Goal: Task Accomplishment & Management: Complete application form

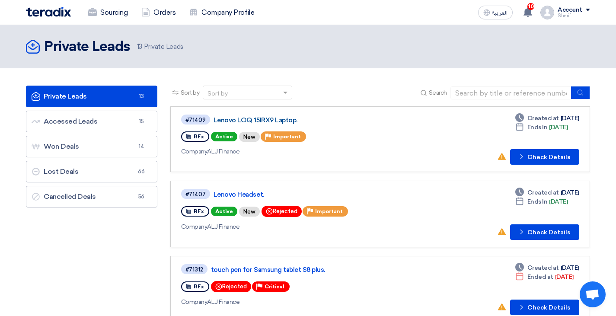
click at [239, 119] on link "Lenovo LOQ 15IRX9 Laptop." at bounding box center [321, 120] width 216 height 8
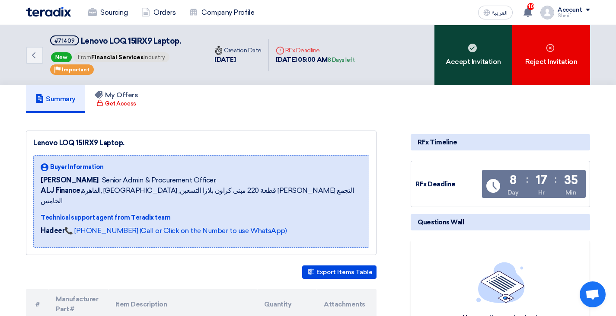
click at [465, 66] on div "Accept Invitation" at bounding box center [473, 55] width 78 height 60
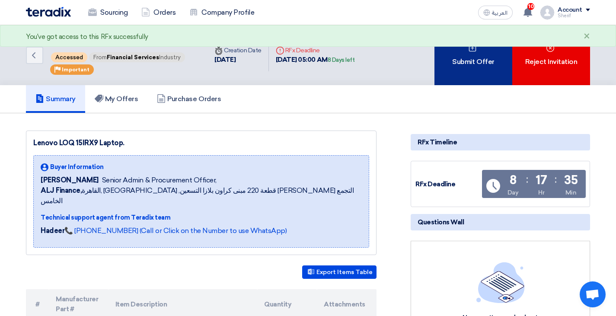
click at [472, 61] on div "Submit Offer" at bounding box center [473, 55] width 78 height 60
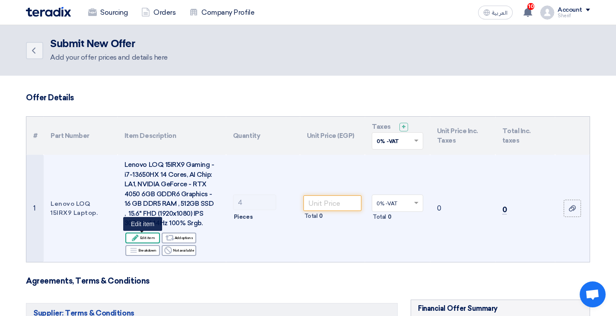
click at [145, 237] on div "Edit Edit item" at bounding box center [142, 237] width 35 height 11
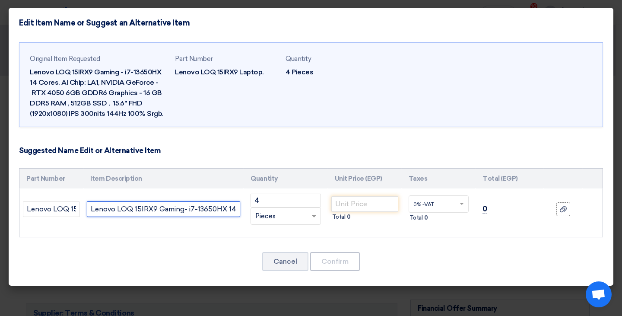
click at [207, 205] on input "Lenovo LOQ 15IRX9 Gaming- i7-13650HX 14 Cores, AI Chip: LA1, NVIDIA GeForce - R…" at bounding box center [163, 209] width 153 height 16
drag, startPoint x: 90, startPoint y: 208, endPoint x: 258, endPoint y: 212, distance: 167.3
click at [258, 212] on tr "Lenovo LOQ 15IRX9 Laptop. Lenovo LOQ 15IRX9 Gaming- i7-13650HX 14 Cores, AI Chi…" at bounding box center [310, 208] width 583 height 41
paste input "OQ 15IRX9 Intel Core i7-13650HX, 14C (6P + 8E) / 20T, P-core 2.6 / 4.9GHz, E-co…"
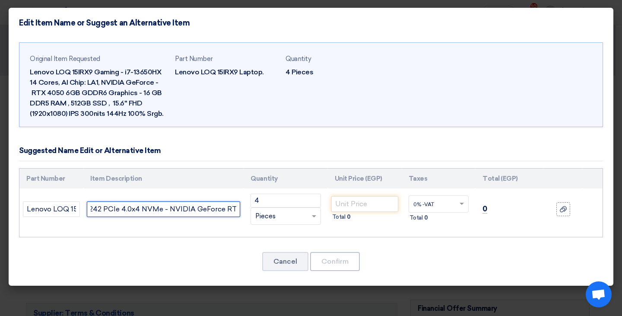
scroll to position [0, 1185]
type input "LOQ 15IRX9 Intel Core i7-13650HX, 14C (6P + 8E) / 20T, P-core 2.6 / 4.9GHz, E-c…"
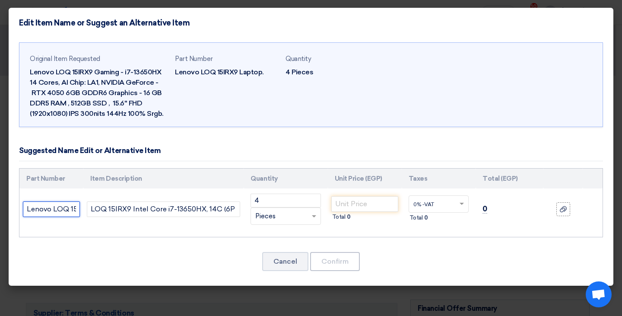
click at [59, 210] on input "Lenovo LOQ 15IRX9 Laptop." at bounding box center [51, 209] width 57 height 16
drag, startPoint x: 25, startPoint y: 208, endPoint x: 108, endPoint y: 209, distance: 82.1
click at [108, 209] on tr "Lenovo LOQ 15IRX9 Laptop. LOQ 15IRX9 Intel Core i7-13650HX, 14C (6P + 8E) / 20T…" at bounding box center [310, 208] width 583 height 41
paste input "83DV008PED"
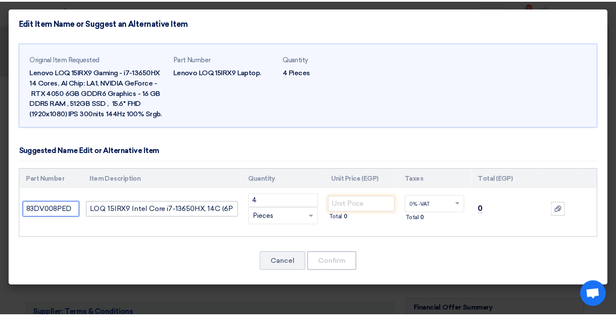
scroll to position [0, 0]
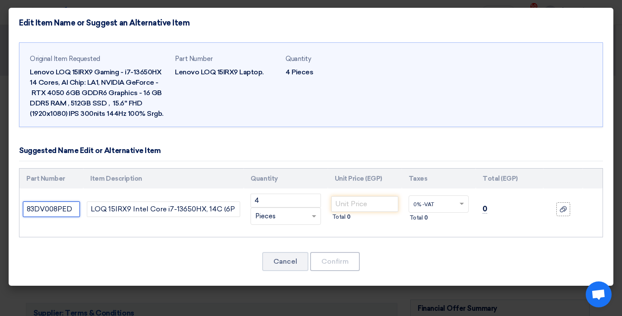
type input "83DV008PED"
drag, startPoint x: 344, startPoint y: 204, endPoint x: 350, endPoint y: 203, distance: 5.2
click at [345, 204] on input "number" at bounding box center [364, 204] width 67 height 16
paste input "40263.16"
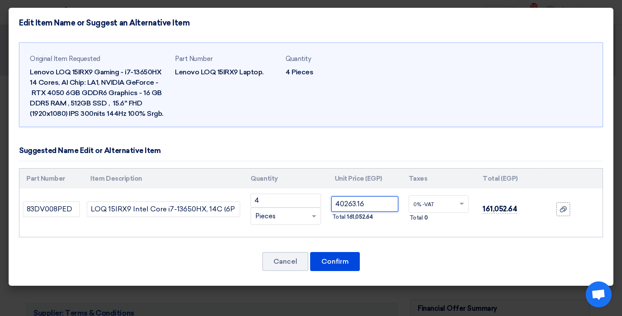
type input "40263.16"
click at [456, 205] on div at bounding box center [438, 204] width 59 height 14
click at [441, 233] on div "14% -VAT" at bounding box center [438, 235] width 59 height 15
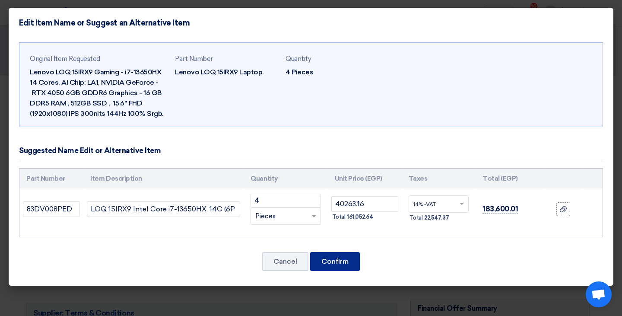
click at [333, 262] on button "Confirm" at bounding box center [335, 261] width 50 height 19
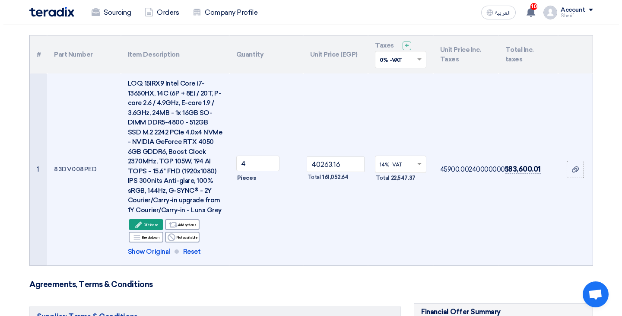
scroll to position [86, 0]
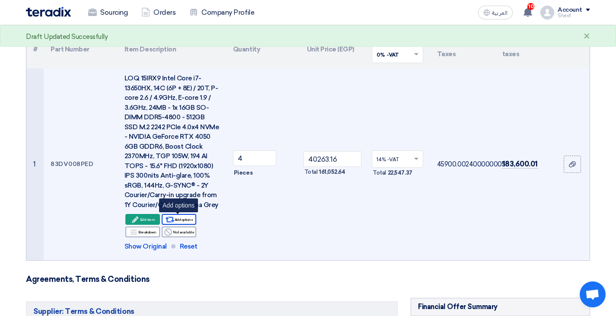
click at [179, 220] on div "Alternative Add options" at bounding box center [179, 219] width 35 height 11
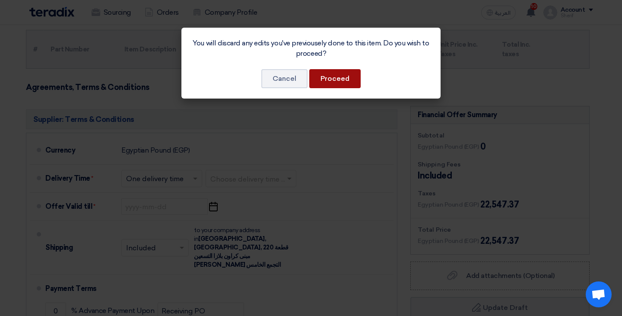
click at [335, 79] on button "Proceed" at bounding box center [334, 78] width 51 height 19
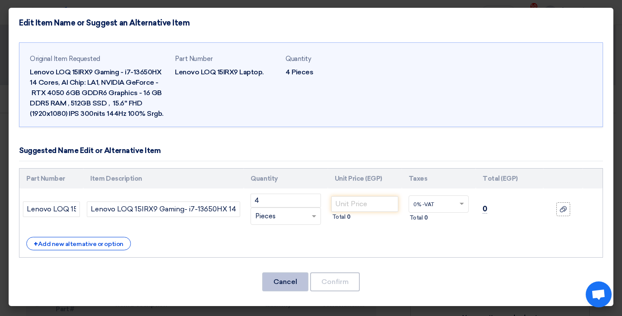
click at [299, 279] on button "Cancel" at bounding box center [285, 281] width 46 height 19
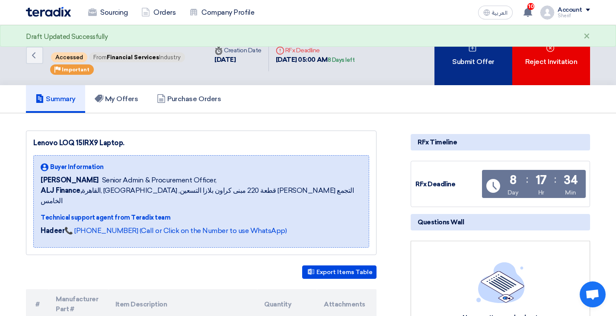
click at [468, 71] on div "Submit Offer" at bounding box center [473, 55] width 78 height 60
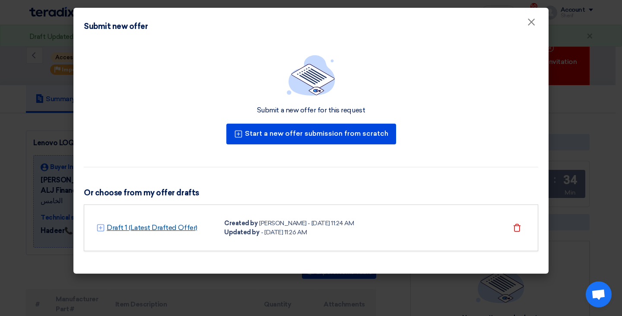
click at [146, 229] on link "Draft 1 (Latest Drafted Offer)" at bounding box center [152, 228] width 91 height 10
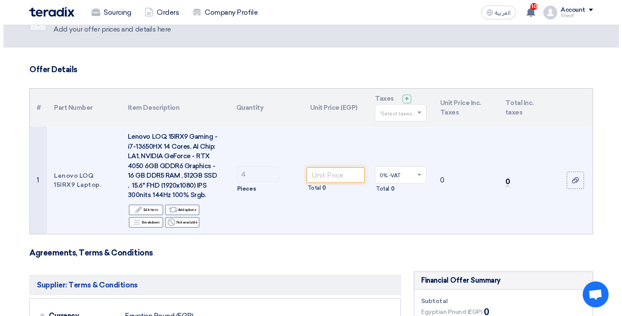
scroll to position [43, 0]
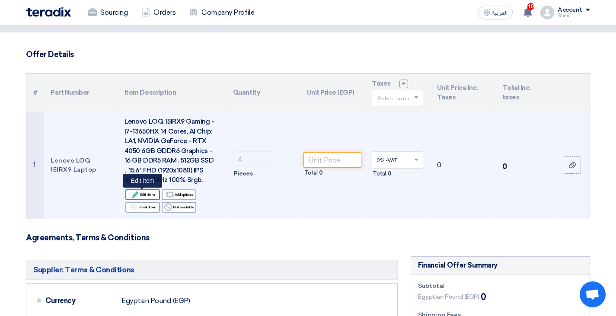
click at [139, 195] on icon "Edit" at bounding box center [135, 195] width 8 height 8
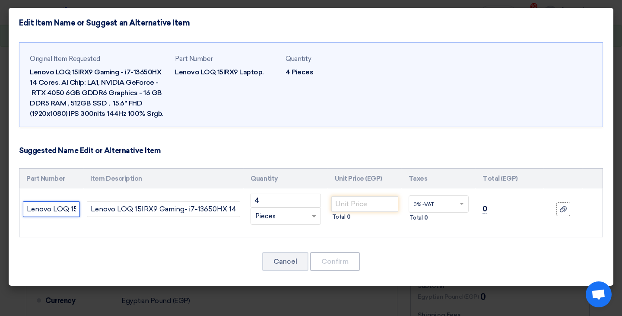
scroll to position [0, 43]
drag, startPoint x: 26, startPoint y: 207, endPoint x: 94, endPoint y: 207, distance: 67.4
click at [94, 207] on tr "Lenovo LOQ 15IRX9 Laptop. Lenovo LOQ 15IRX9 Gaming- i7-13650HX 14 Cores, AI Chi…" at bounding box center [310, 208] width 583 height 41
paste input "83DV008PED"
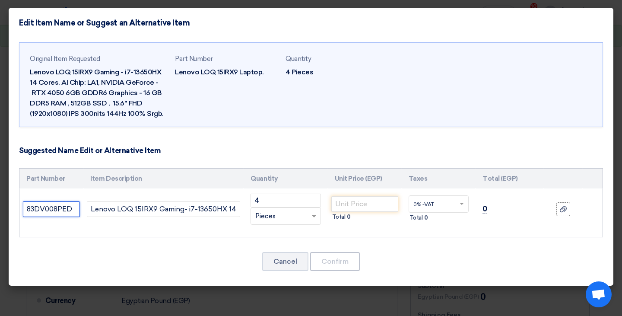
type input "83DV008PED"
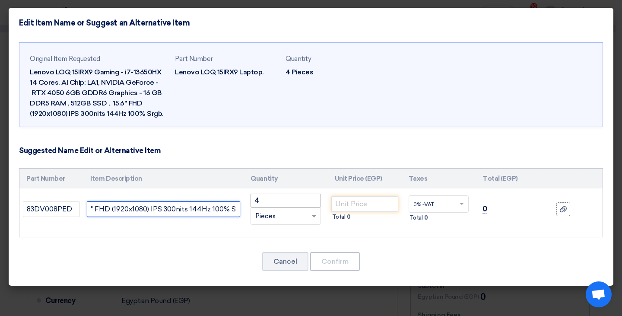
drag, startPoint x: 91, startPoint y: 207, endPoint x: 256, endPoint y: 204, distance: 165.1
click at [256, 204] on tr "83DV008PED Lenovo LOQ 15IRX9 Gaming- i7-13650HX 14 Cores, AI Chip: LA1, NVIDIA …" at bounding box center [310, 208] width 583 height 41
paste input "OQ 15IRX9 Intel Core i7-13650HX, 14C (6P + 8E) / 20T, P-core 2.6 / 4.9GHz, E-co…"
type input "LOQ 15IRX9 Intel Core i7-13650HX, 14C (6P + 8E) / 20T, P-core 2.6 / 4.9GHz, E-c…"
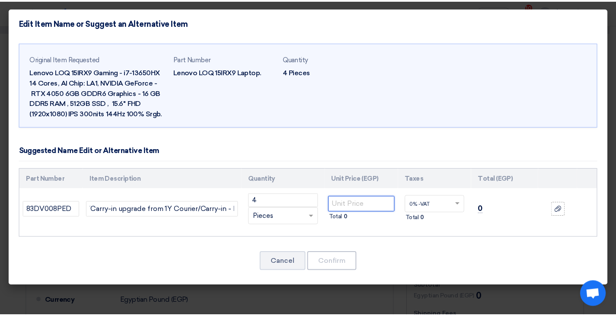
scroll to position [0, 0]
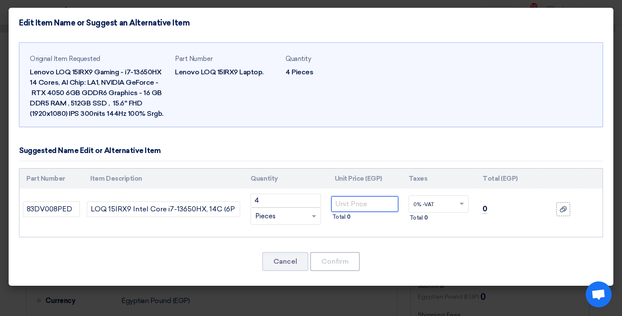
click at [359, 199] on input "number" at bounding box center [364, 204] width 67 height 16
click at [363, 202] on input "number" at bounding box center [364, 204] width 67 height 16
paste input "40263.16"
type input "40263.16"
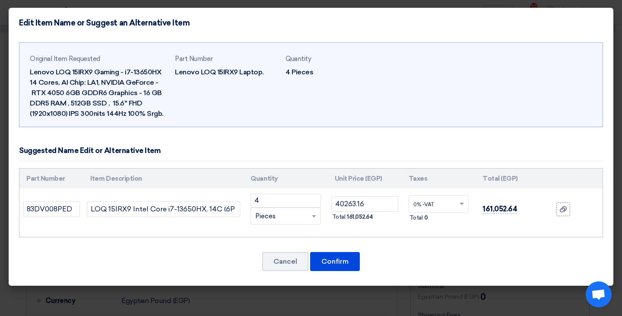
click at [446, 206] on input "text" at bounding box center [434, 205] width 40 height 14
click at [438, 234] on div "14% -VAT" at bounding box center [438, 235] width 59 height 15
click at [334, 261] on button "Confirm" at bounding box center [335, 261] width 50 height 19
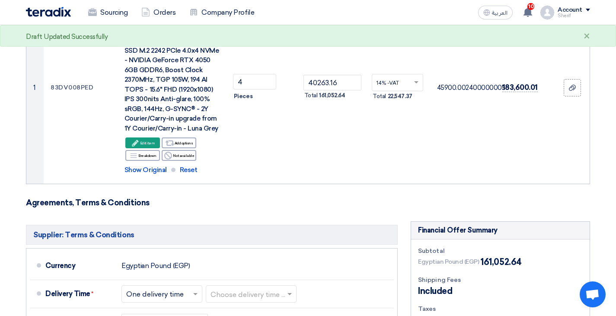
scroll to position [173, 0]
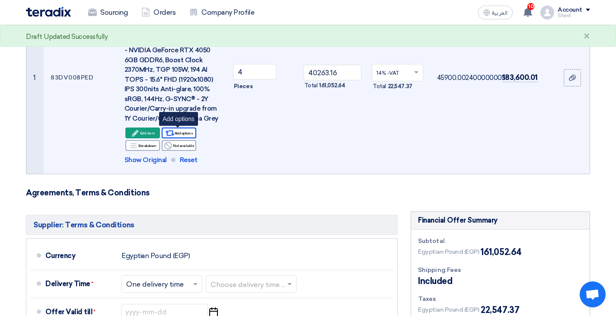
click at [179, 134] on div "Alternative Add options" at bounding box center [179, 132] width 35 height 11
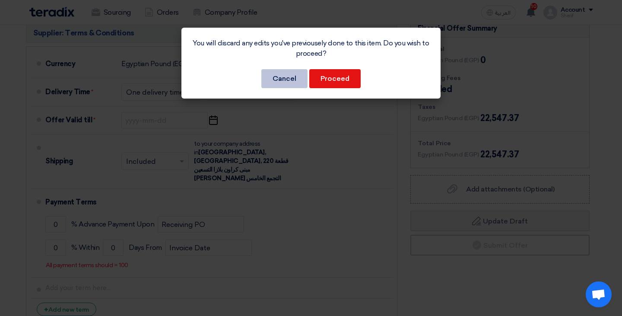
click at [293, 77] on button "Cancel" at bounding box center [284, 78] width 46 height 19
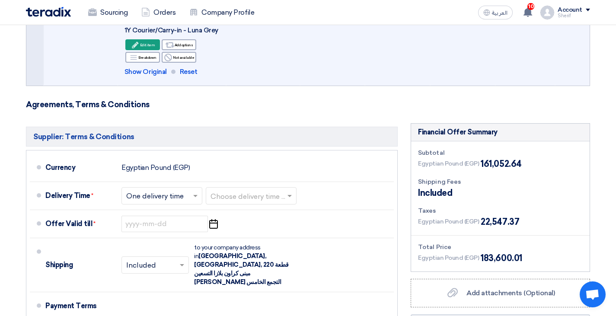
scroll to position [278, 0]
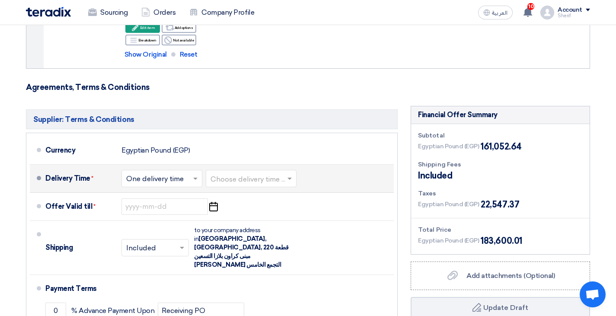
click at [237, 183] on input "text" at bounding box center [251, 179] width 82 height 13
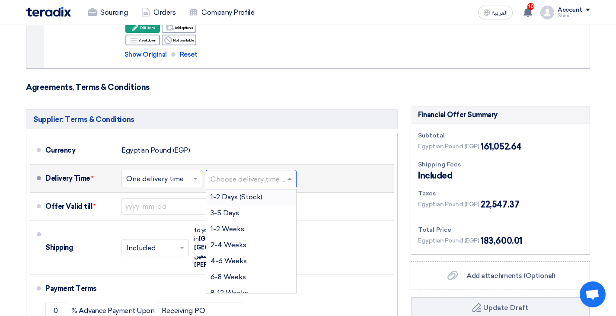
click at [241, 199] on span "1-2 Days (Stock)" at bounding box center [236, 197] width 52 height 8
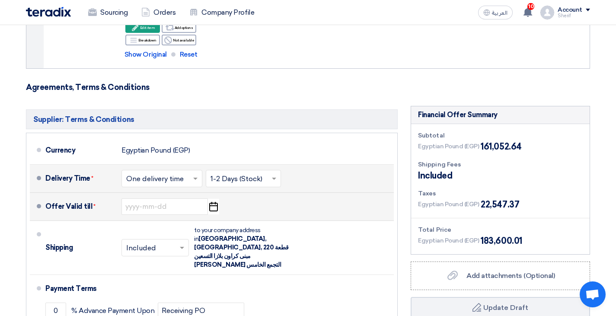
click at [212, 207] on icon "Pick a date" at bounding box center [213, 207] width 12 height 16
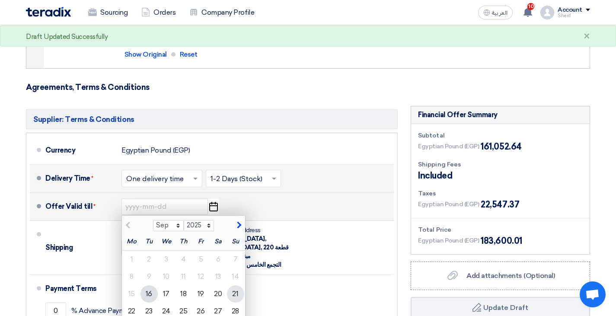
click at [235, 293] on div "21" at bounding box center [235, 293] width 17 height 17
type input "[DATE]"
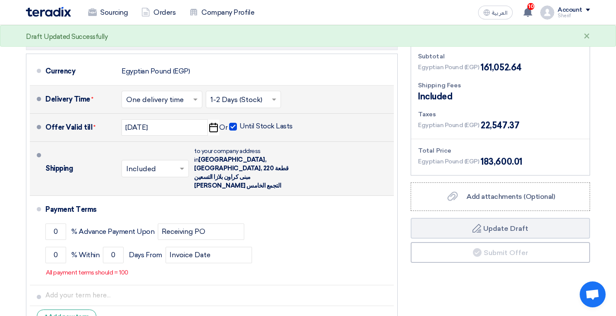
scroll to position [365, 0]
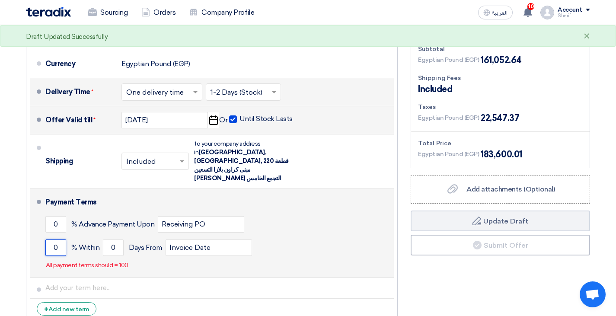
click at [54, 239] on input "0" at bounding box center [55, 247] width 21 height 16
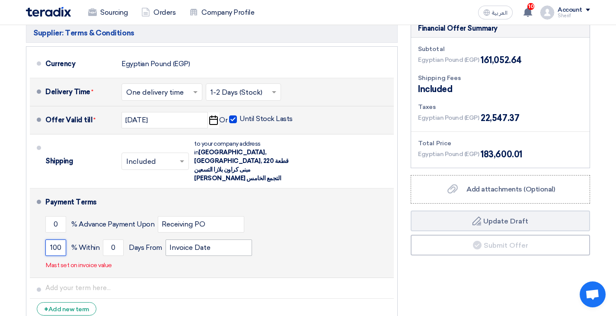
type input "100"
click at [201, 239] on input "Invoice Date" at bounding box center [209, 247] width 86 height 16
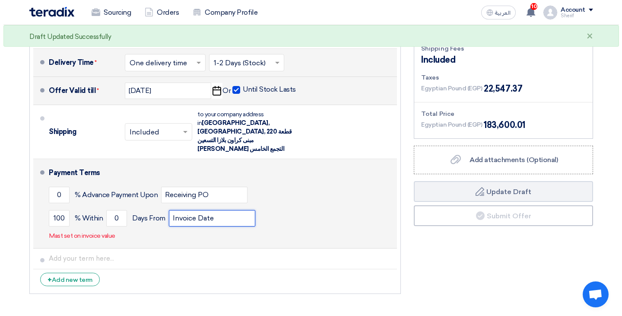
scroll to position [408, 0]
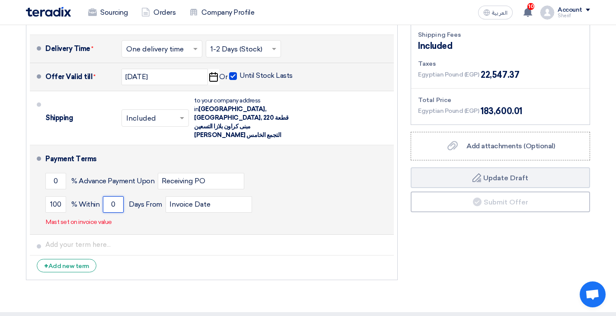
drag, startPoint x: 109, startPoint y: 188, endPoint x: 117, endPoint y: 188, distance: 7.8
click at [117, 196] on input "0" at bounding box center [113, 204] width 21 height 16
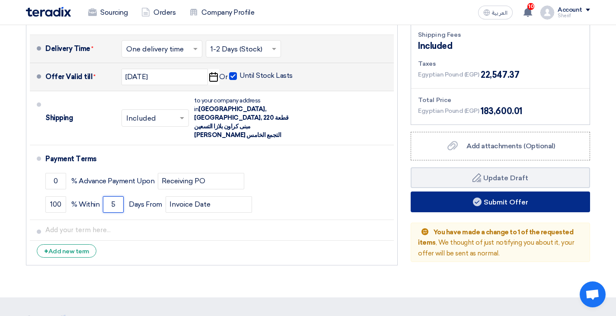
type input "5"
click at [490, 197] on button "Submit Offer" at bounding box center [500, 201] width 179 height 21
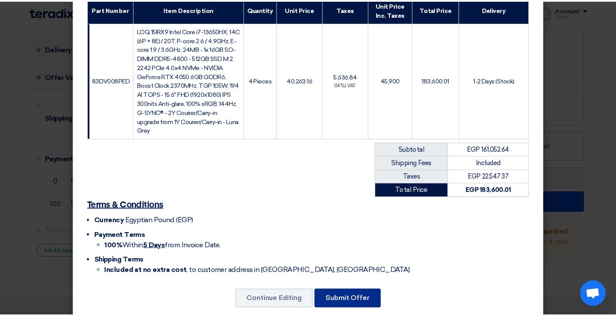
scroll to position [160, 0]
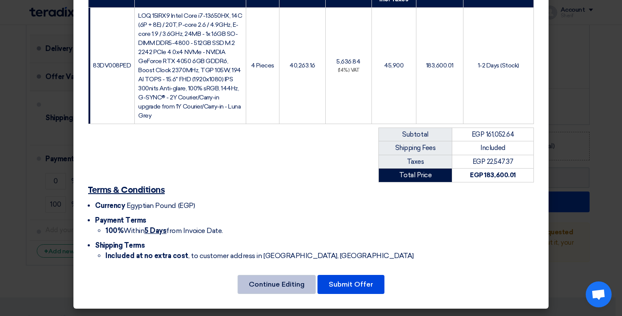
click at [278, 287] on button "Continue Editing" at bounding box center [277, 284] width 78 height 19
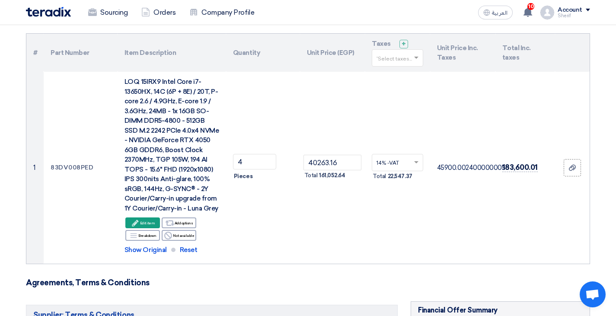
scroll to position [86, 0]
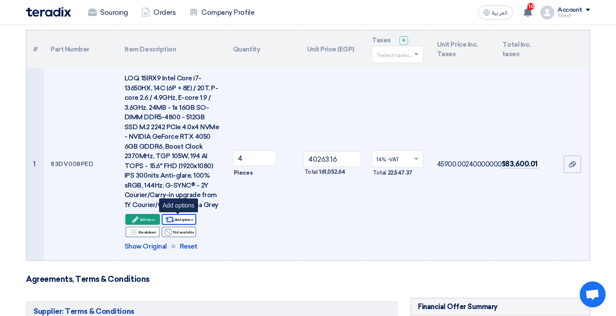
click at [186, 220] on div "Alternative Add options" at bounding box center [179, 219] width 35 height 11
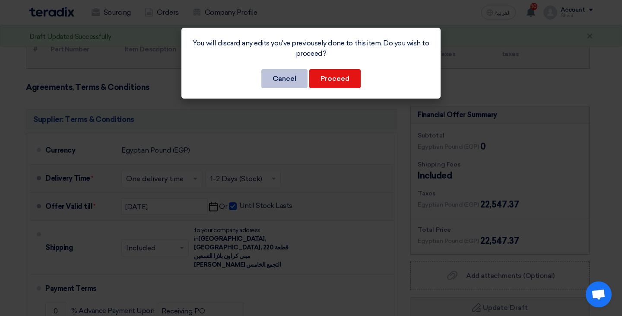
click at [277, 83] on button "Cancel" at bounding box center [284, 78] width 46 height 19
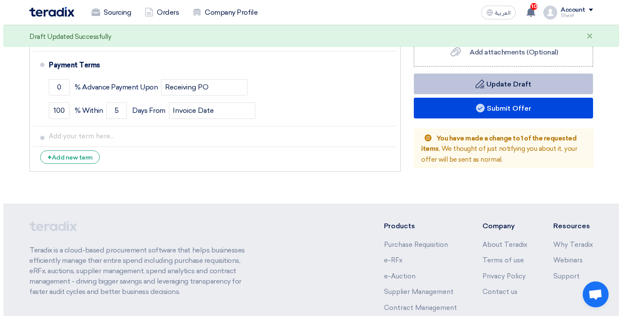
scroll to position [491, 0]
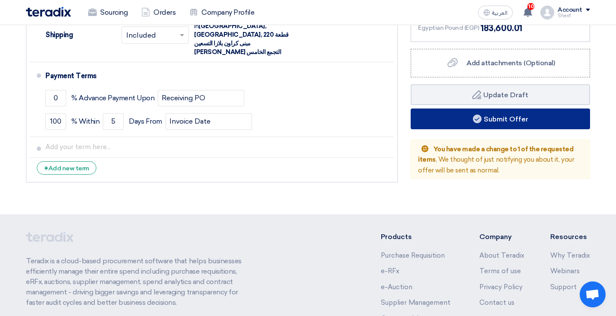
click at [511, 119] on button "Submit Offer" at bounding box center [500, 118] width 179 height 21
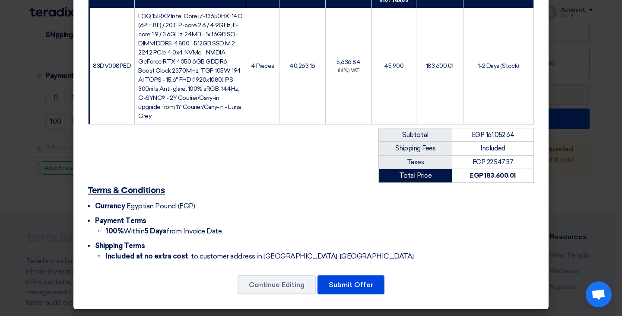
scroll to position [160, 0]
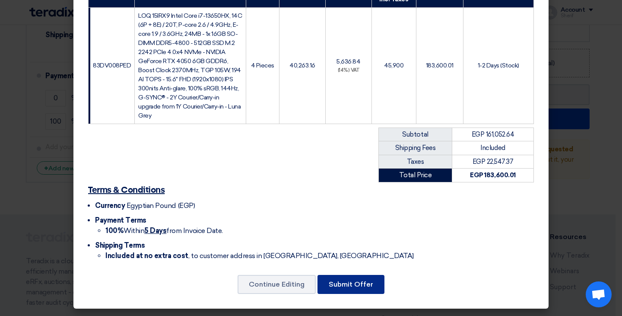
click at [357, 285] on button "Submit Offer" at bounding box center [351, 284] width 67 height 19
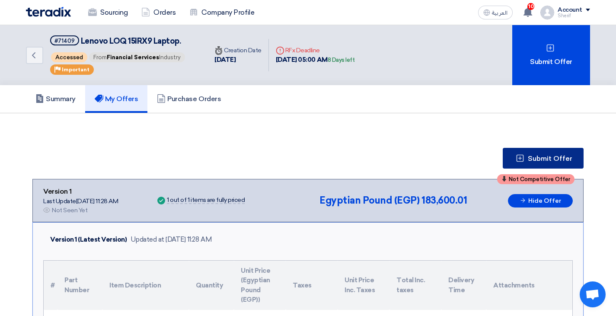
click at [536, 161] on span "Submit Offer" at bounding box center [550, 158] width 45 height 7
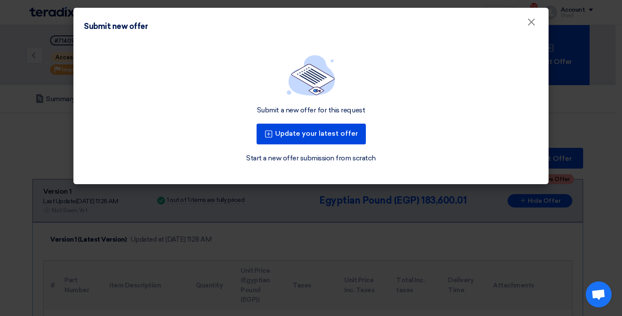
click at [324, 159] on link "Start a new offer submission from scratch" at bounding box center [310, 158] width 129 height 10
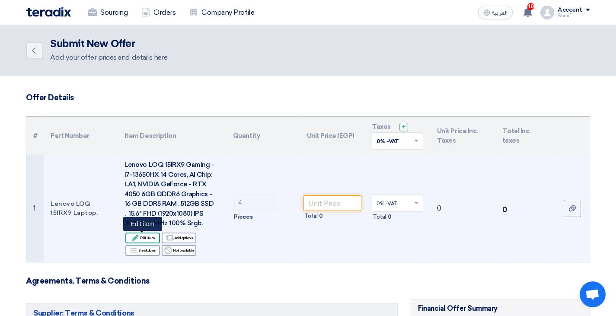
click at [148, 238] on div "Edit Edit item" at bounding box center [142, 237] width 35 height 11
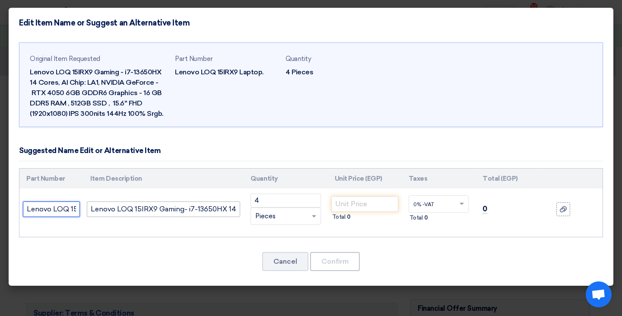
scroll to position [0, 43]
drag, startPoint x: 27, startPoint y: 207, endPoint x: 99, endPoint y: 207, distance: 72.6
click at [99, 207] on tr "Lenovo LOQ 15IRX9 Laptop. Lenovo LOQ 15IRX9 Gaming- i7-13650HX 14 Cores, AI Chi…" at bounding box center [310, 208] width 583 height 41
paste input "83DV0129ED"
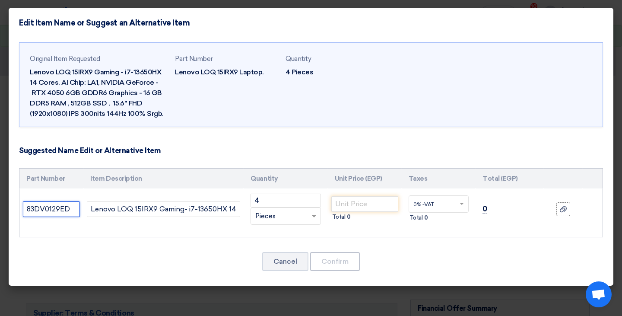
type input "83DV0129ED"
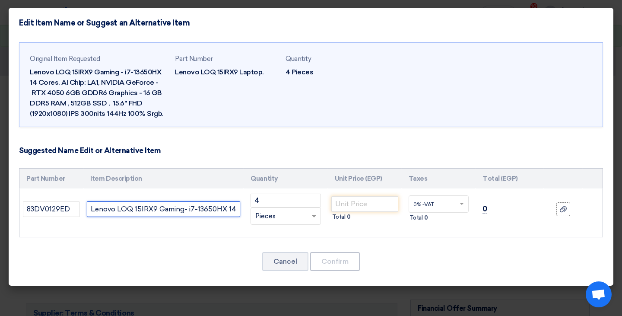
drag, startPoint x: 165, startPoint y: 212, endPoint x: 124, endPoint y: 210, distance: 40.2
click at [163, 212] on input "Lenovo LOQ 15IRX9 Gaming- i7-13650HX 14 Cores, AI Chip: LA1, NVIDIA GeForce - R…" at bounding box center [163, 209] width 153 height 16
drag, startPoint x: 91, startPoint y: 208, endPoint x: 262, endPoint y: 213, distance: 171.2
click at [262, 213] on tr "83DV0129ED Lenovo LOQ 15IRX9 Gaming- i7-13650HX 14 Cores, AI Chip: LA1, NVIDIA …" at bounding box center [310, 208] width 583 height 41
paste input "ENOVO LOQ 15IRX9 CORE I7 - 13650HX - 14 CORES - 24G DDR5 \ 512SSD \ 6G RTX 4050…"
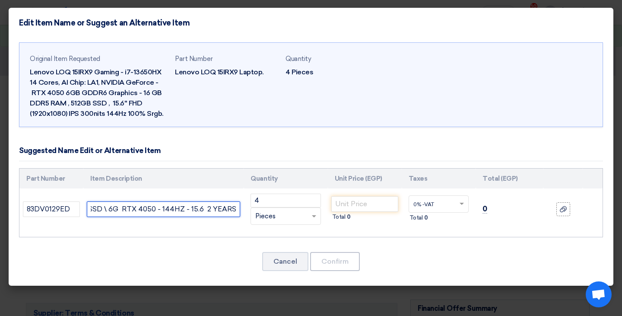
scroll to position [0, 232]
type input "LENOVO LOQ 15IRX9 CORE I7 - 13650HX - 14 CORES - 24G DDR5 \ 512SSD \ 6G RTX 405…"
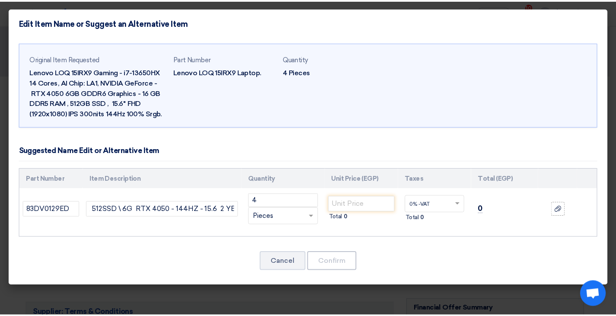
scroll to position [0, 0]
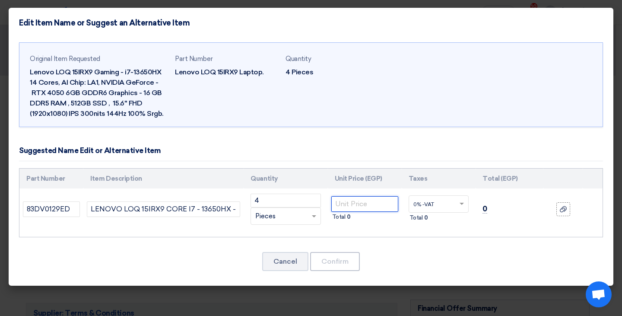
click at [367, 204] on input "number" at bounding box center [364, 204] width 67 height 16
click at [371, 204] on input "number" at bounding box center [364, 204] width 67 height 16
paste input "40219.30"
type input "40219.30"
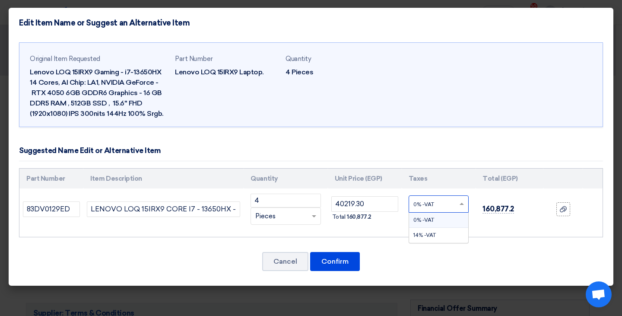
click at [430, 204] on input "text" at bounding box center [434, 205] width 40 height 14
click at [426, 235] on span "14% -VAT" at bounding box center [425, 235] width 22 height 6
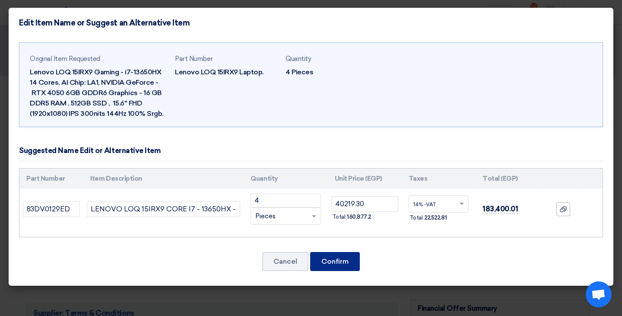
click at [336, 262] on button "Confirm" at bounding box center [335, 261] width 50 height 19
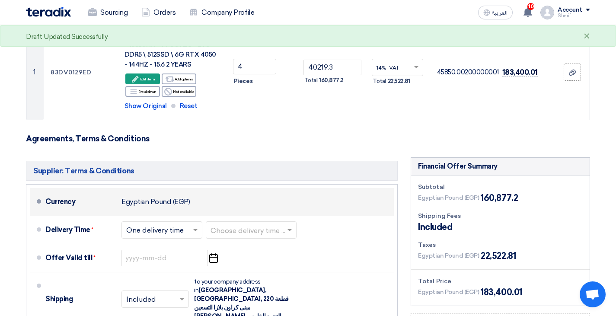
scroll to position [259, 0]
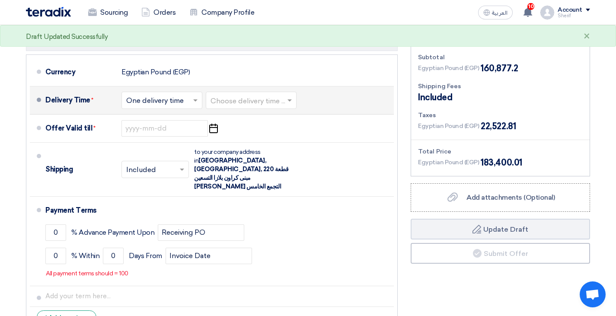
click at [243, 102] on input "text" at bounding box center [251, 101] width 82 height 13
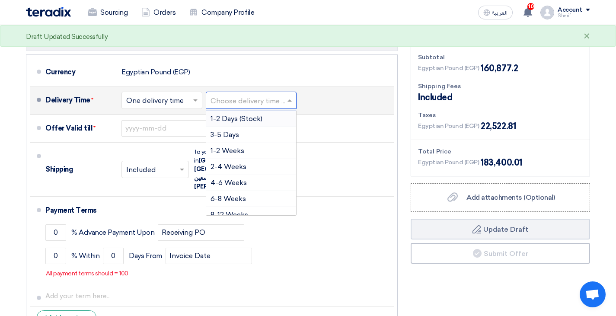
click at [244, 120] on span "1-2 Days (Stock)" at bounding box center [236, 119] width 52 height 8
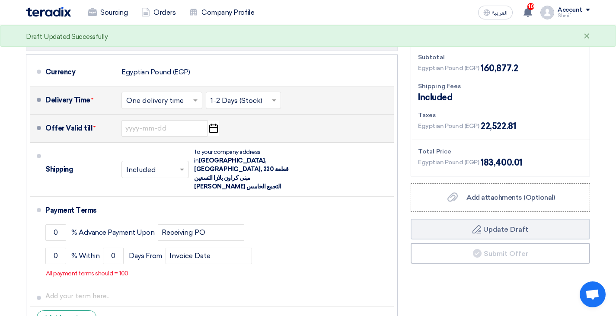
click at [216, 129] on icon "Pick a date" at bounding box center [213, 129] width 12 height 16
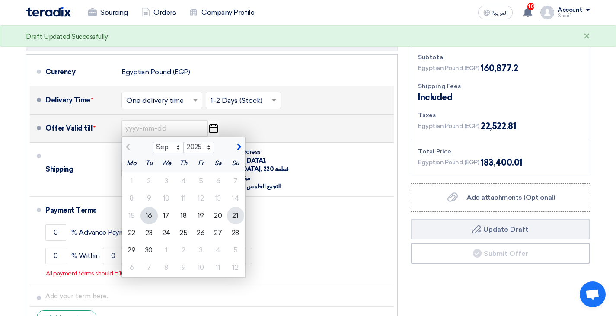
click at [237, 212] on div "21" at bounding box center [235, 215] width 17 height 17
type input "[DATE]"
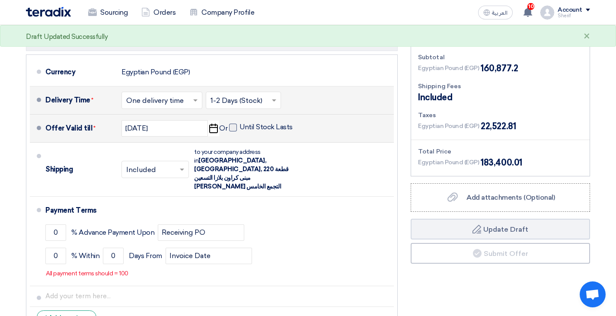
click at [233, 127] on span at bounding box center [233, 128] width 8 height 8
click at [239, 127] on input "Until Stock Lasts" at bounding box center [266, 131] width 55 height 16
checkbox input "true"
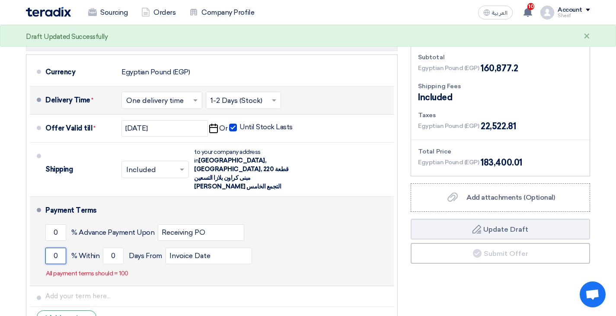
click at [55, 248] on input "0" at bounding box center [55, 256] width 21 height 16
type input "1000"
click at [115, 248] on input "0" at bounding box center [113, 256] width 21 height 16
type input "5"
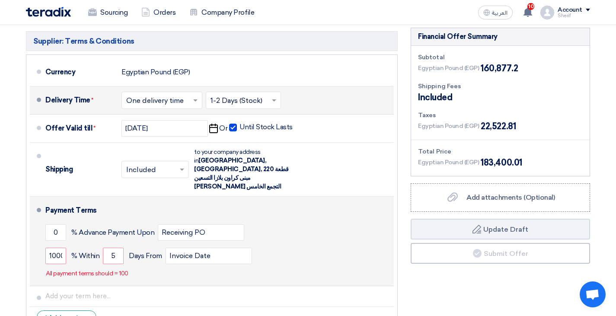
click at [308, 245] on div "1000 % [DATE] From Invoice Date" at bounding box center [217, 255] width 345 height 23
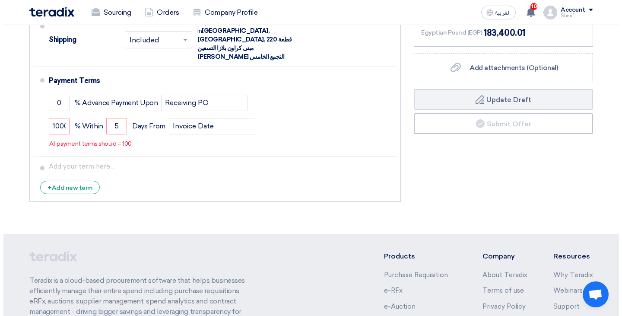
scroll to position [346, 0]
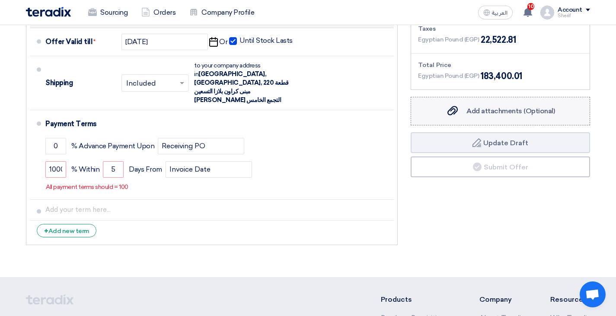
click at [506, 113] on span "Add attachments (Optional)" at bounding box center [510, 111] width 89 height 8
click at [0, 0] on input "Add attachments (Optional) Add attachments (Optional)" at bounding box center [0, 0] width 0 height 0
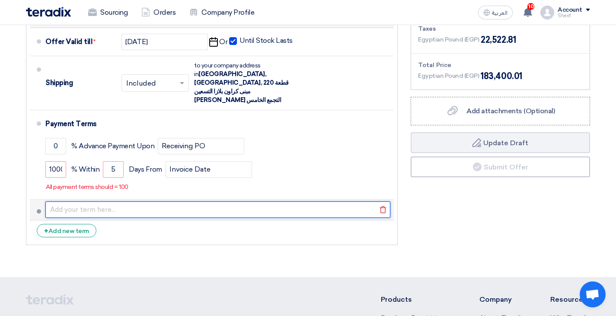
click at [228, 201] on input "text" at bounding box center [217, 209] width 345 height 16
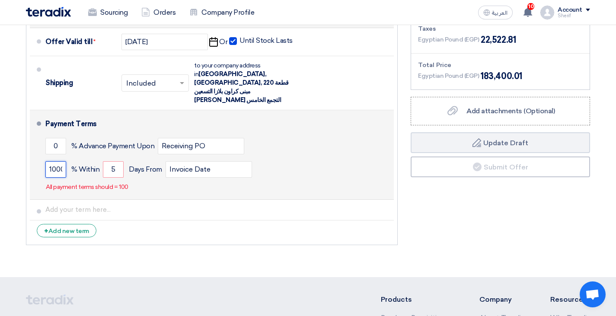
click at [53, 161] on input "1000" at bounding box center [55, 169] width 21 height 16
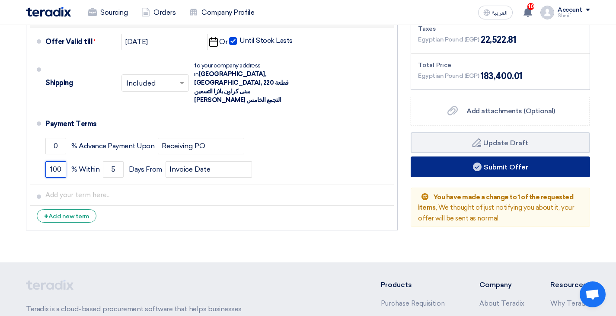
type input "100"
click at [462, 165] on button "Submit Offer" at bounding box center [500, 166] width 179 height 21
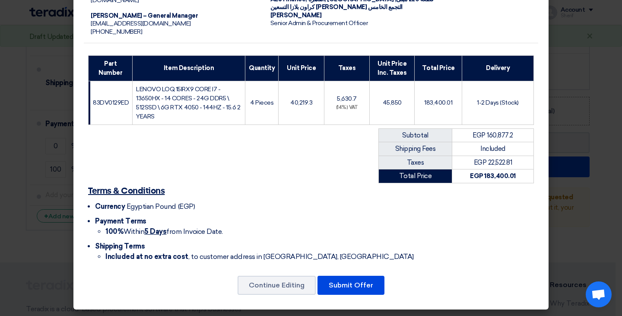
scroll to position [87, 0]
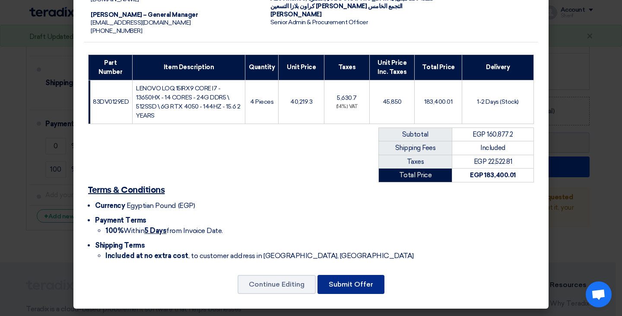
click at [356, 278] on button "Submit Offer" at bounding box center [351, 284] width 67 height 19
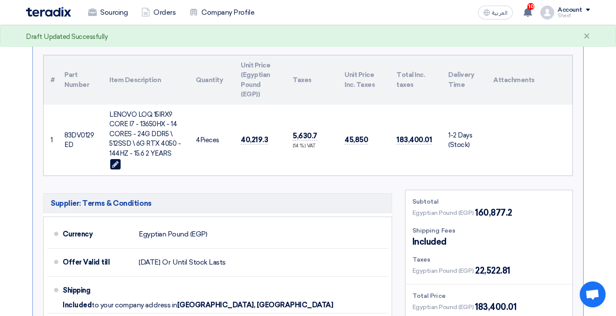
scroll to position [43, 0]
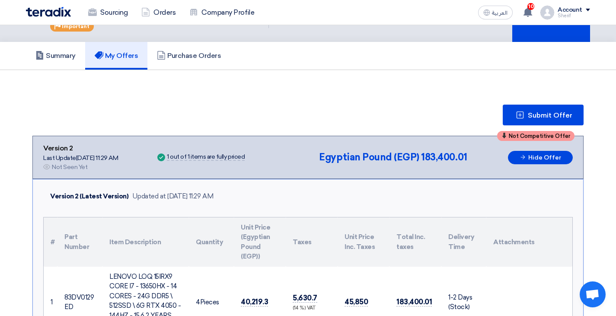
click at [122, 54] on h5 "My Offers" at bounding box center [117, 55] width 44 height 9
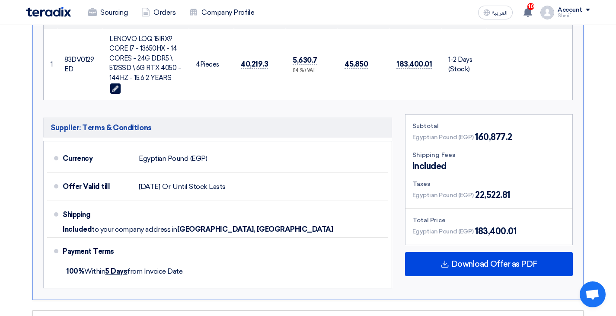
scroll to position [346, 0]
